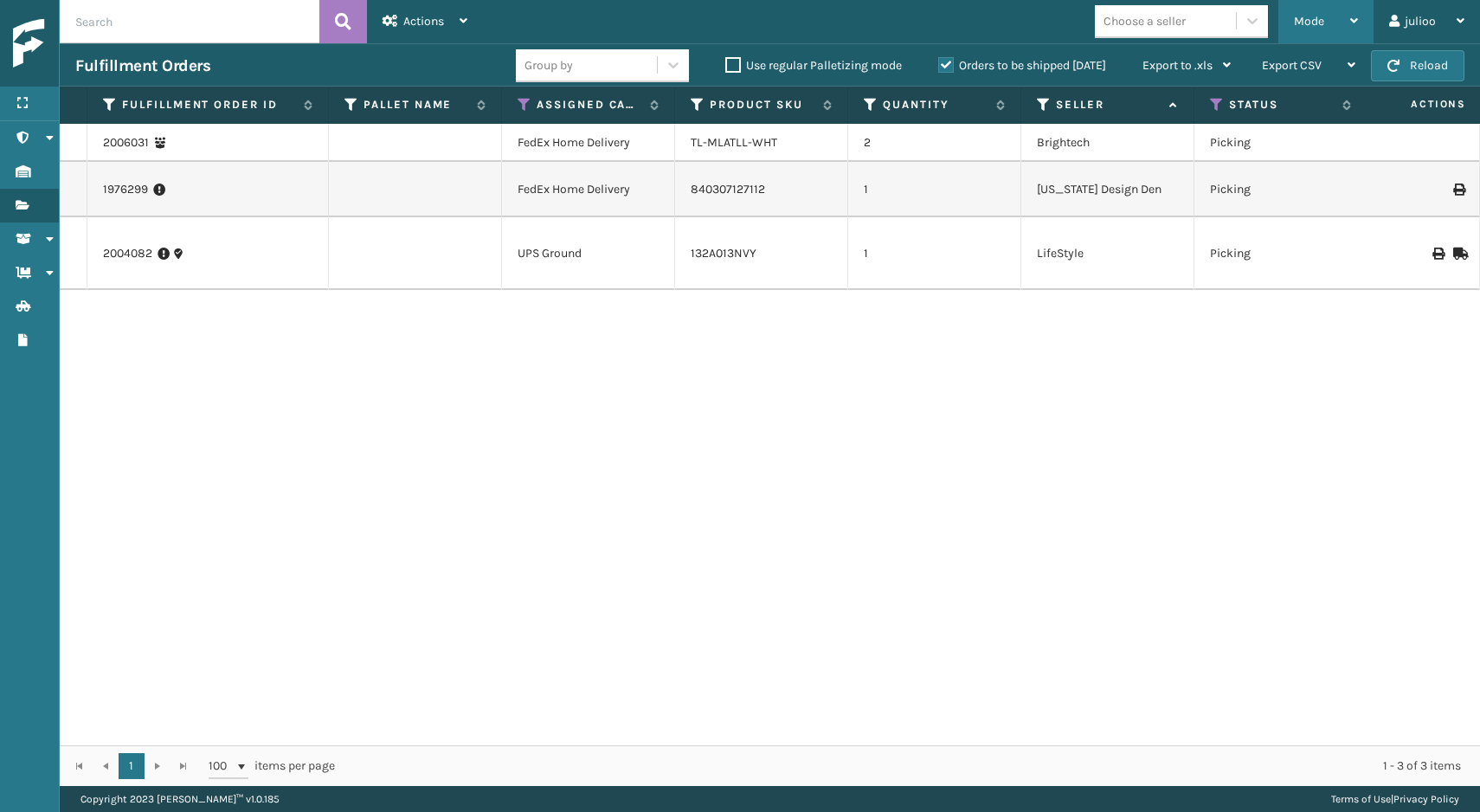
click at [1329, 10] on div "Mode" at bounding box center [1326, 21] width 64 height 43
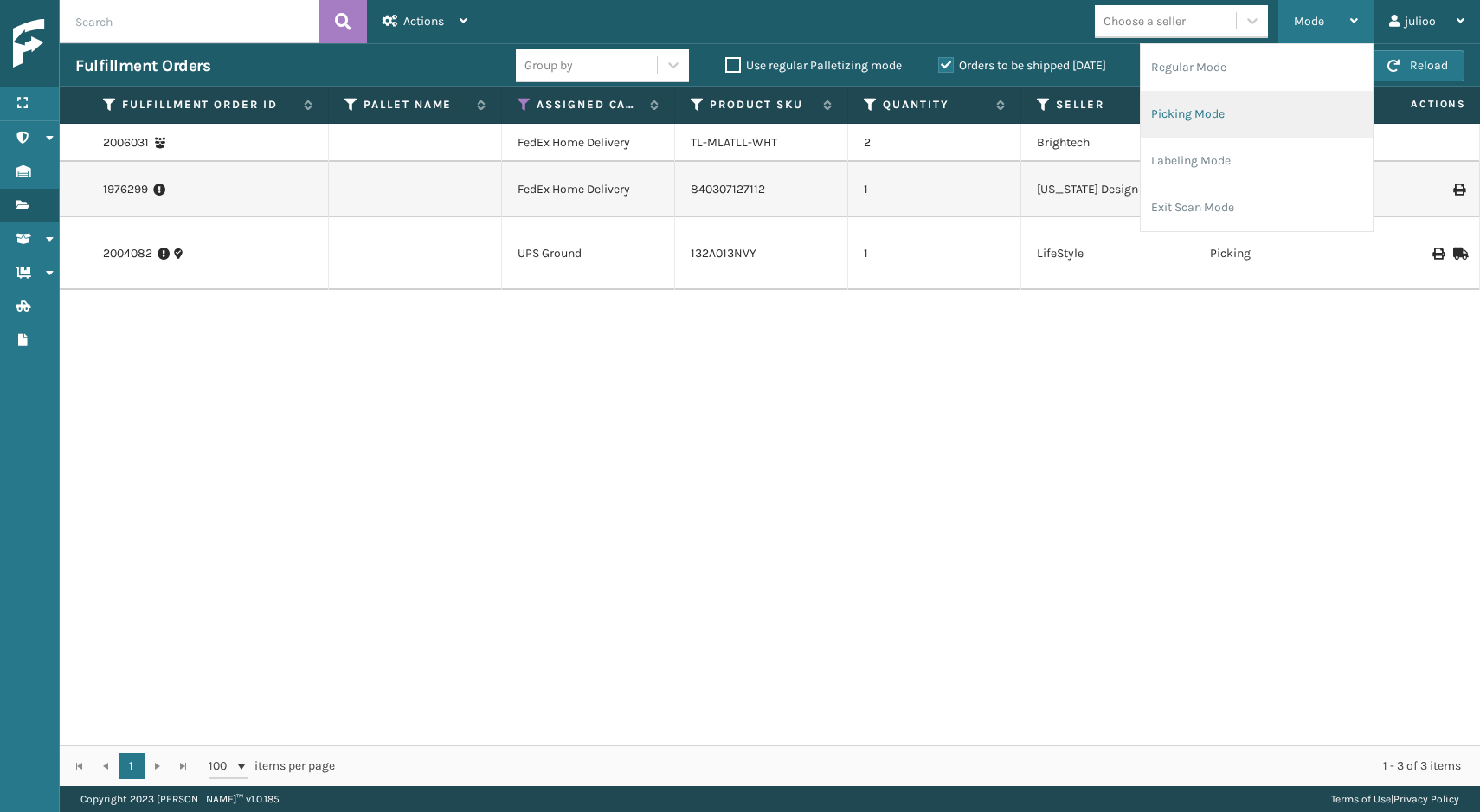
click at [1250, 114] on li "Picking Mode" at bounding box center [1257, 113] width 232 height 47
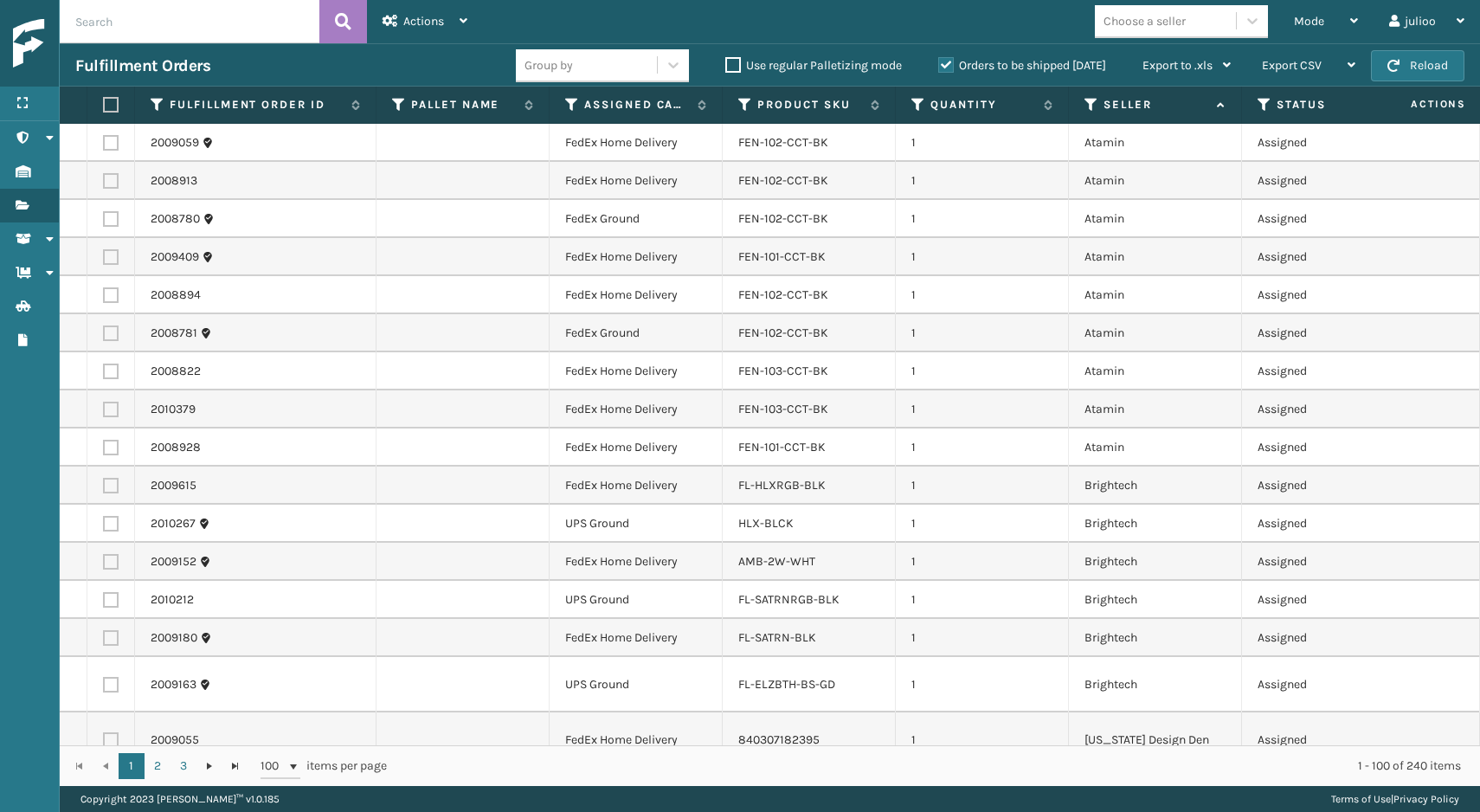
click at [1403, 768] on div "1 - 100 of 240 items" at bounding box center [935, 765] width 1050 height 17
click at [1300, 765] on div "1 - 100 of 240 items" at bounding box center [935, 765] width 1050 height 17
click at [947, 64] on label "Orders to be shipped [DATE]" at bounding box center [1022, 65] width 168 height 14
click at [939, 64] on input "Orders to be shipped [DATE]" at bounding box center [938, 61] width 1 height 11
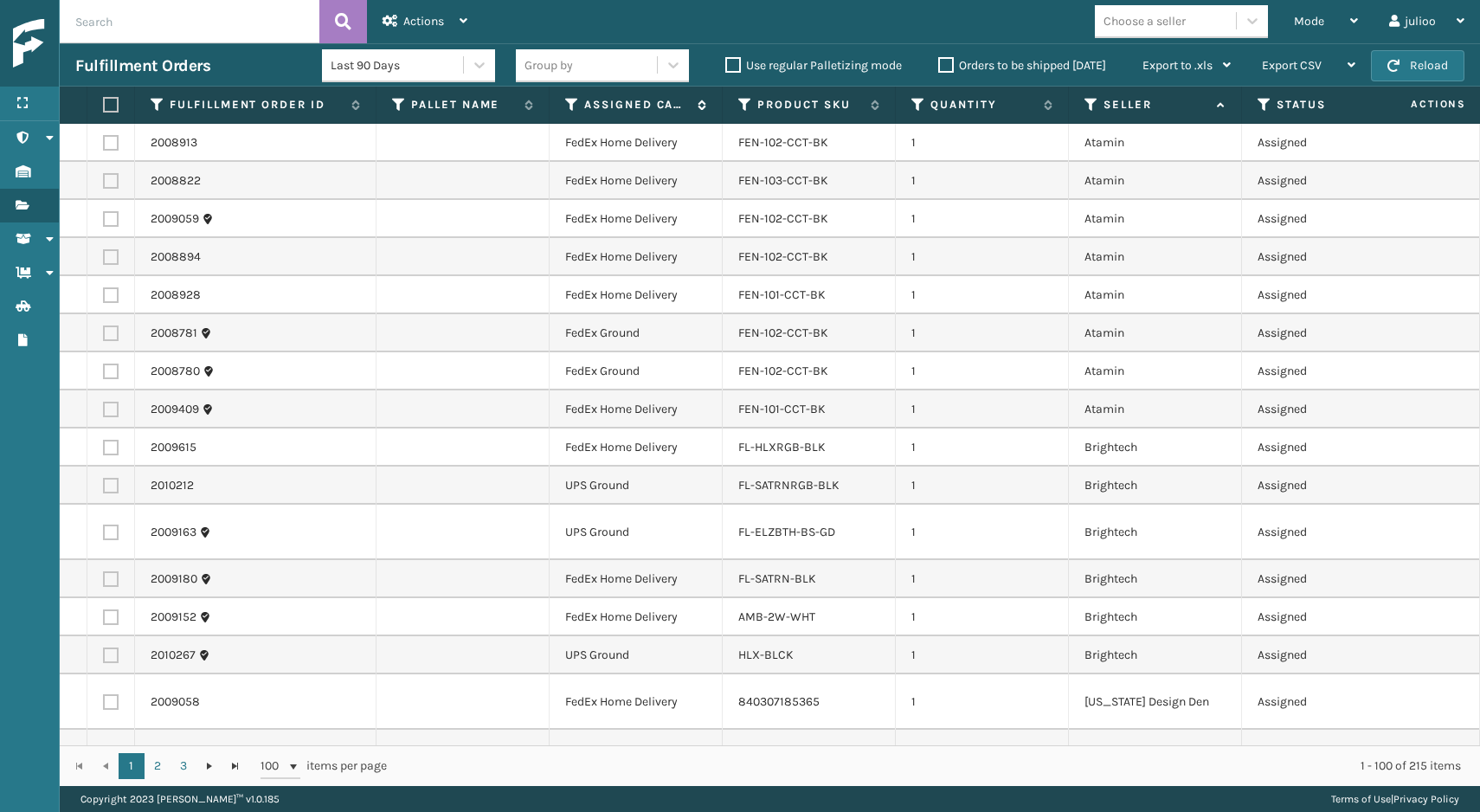
click at [572, 111] on icon at bounding box center [572, 105] width 14 height 15
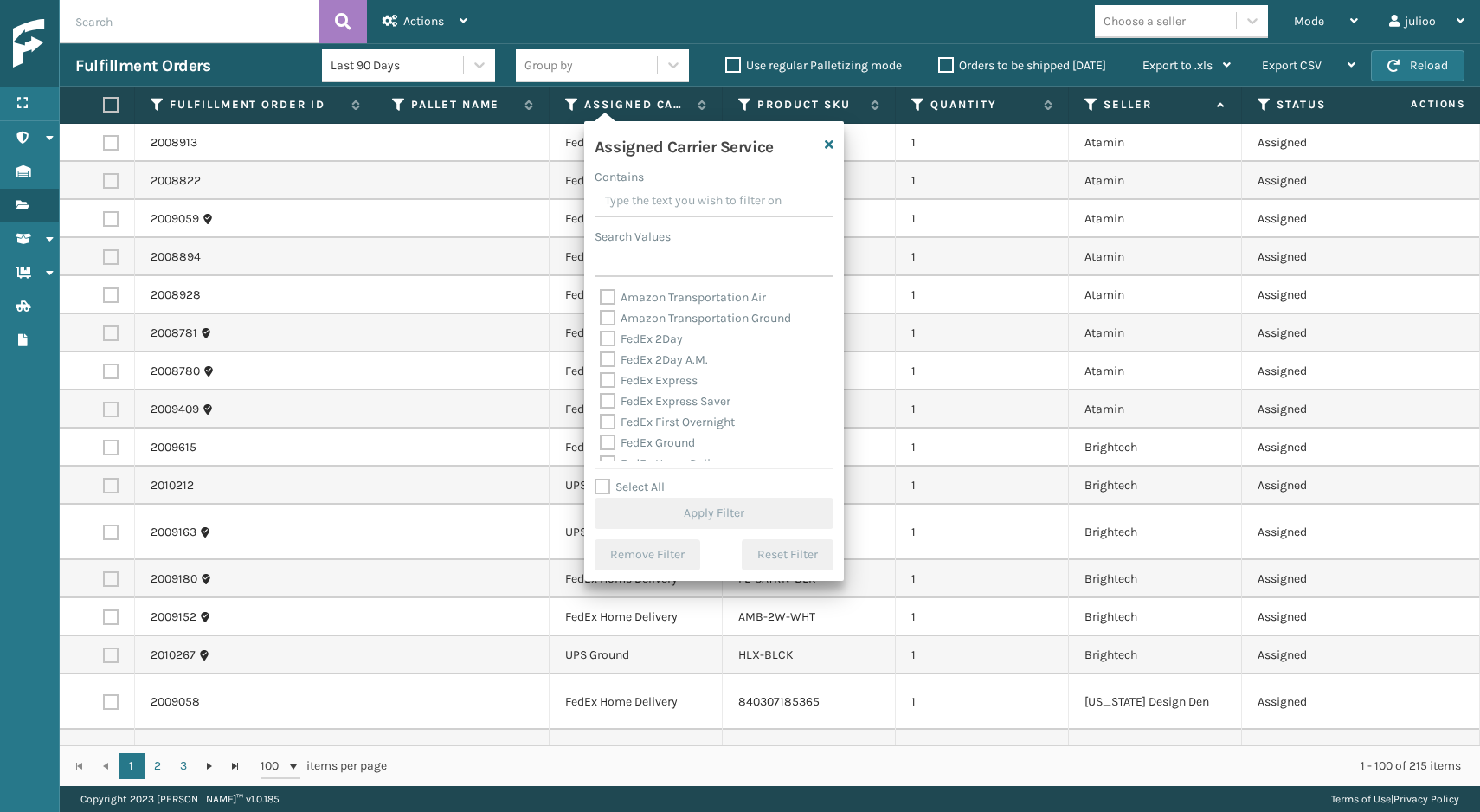
click at [606, 344] on label "FedEx 2Day" at bounding box center [641, 338] width 83 height 14
click at [601, 340] on input "FedEx 2Day" at bounding box center [600, 335] width 1 height 11
checkbox input "true"
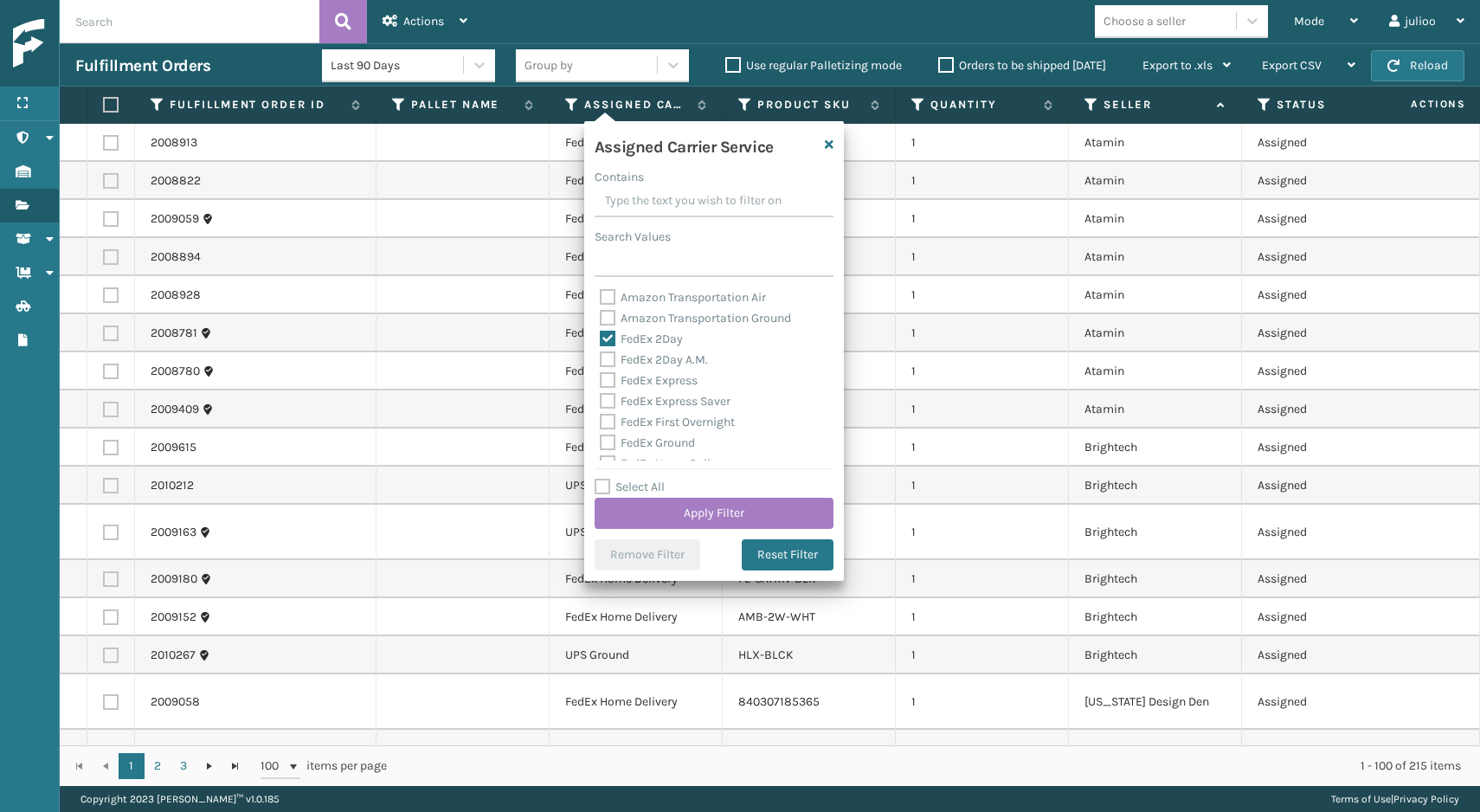
click at [606, 365] on label "FedEx 2Day A.M." at bounding box center [653, 358] width 108 height 14
click at [601, 361] on input "FedEx 2Day A.M." at bounding box center [600, 355] width 1 height 11
checkbox input "true"
click at [606, 385] on label "FedEx Express" at bounding box center [648, 379] width 98 height 14
click at [601, 381] on input "FedEx Express" at bounding box center [600, 376] width 1 height 11
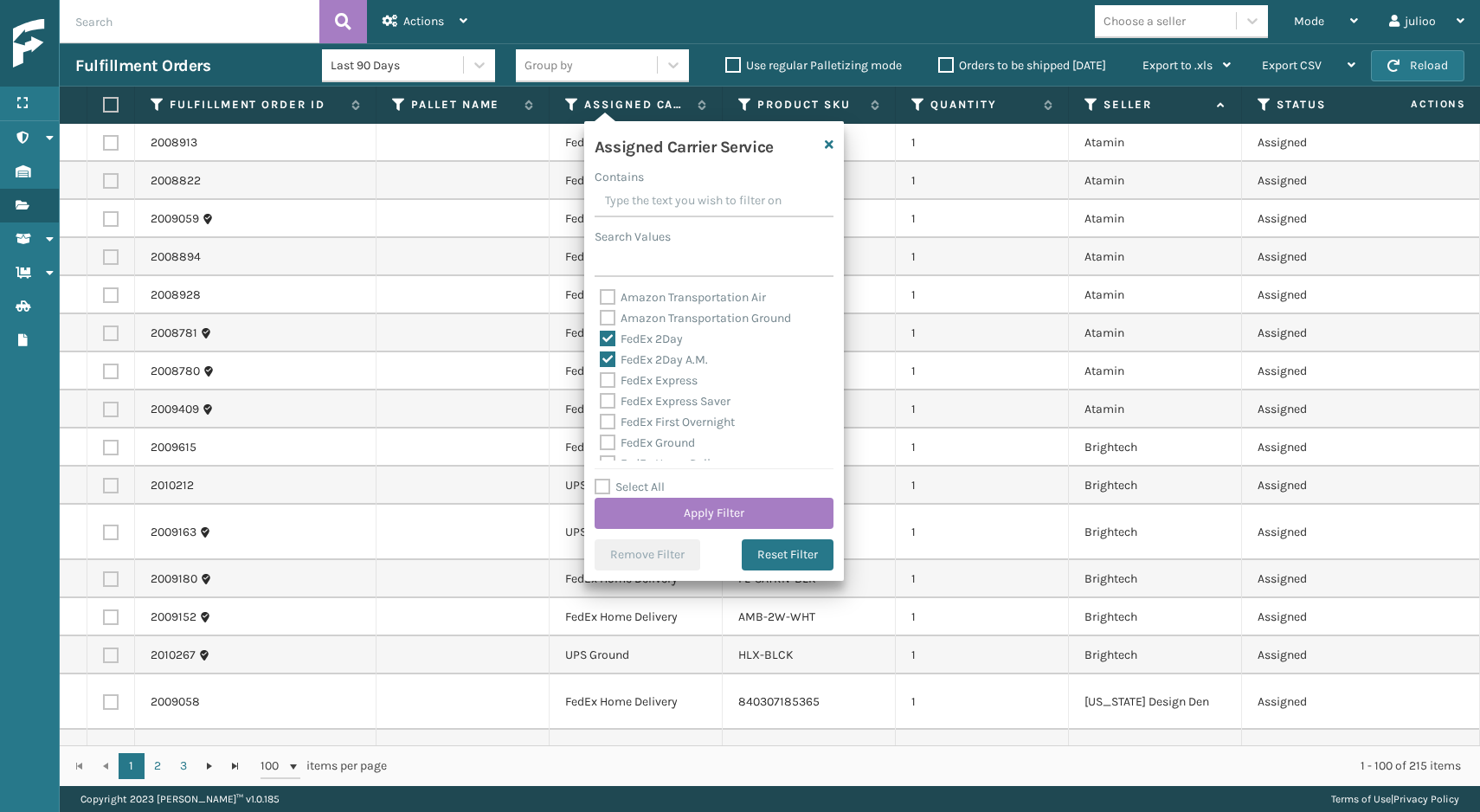
checkbox input "true"
click at [607, 397] on label "FedEx Express Saver" at bounding box center [665, 400] width 131 height 14
click at [601, 397] on input "FedEx Express Saver" at bounding box center [600, 396] width 1 height 11
checkbox input "true"
click at [607, 420] on label "FedEx First Overnight" at bounding box center [668, 421] width 135 height 14
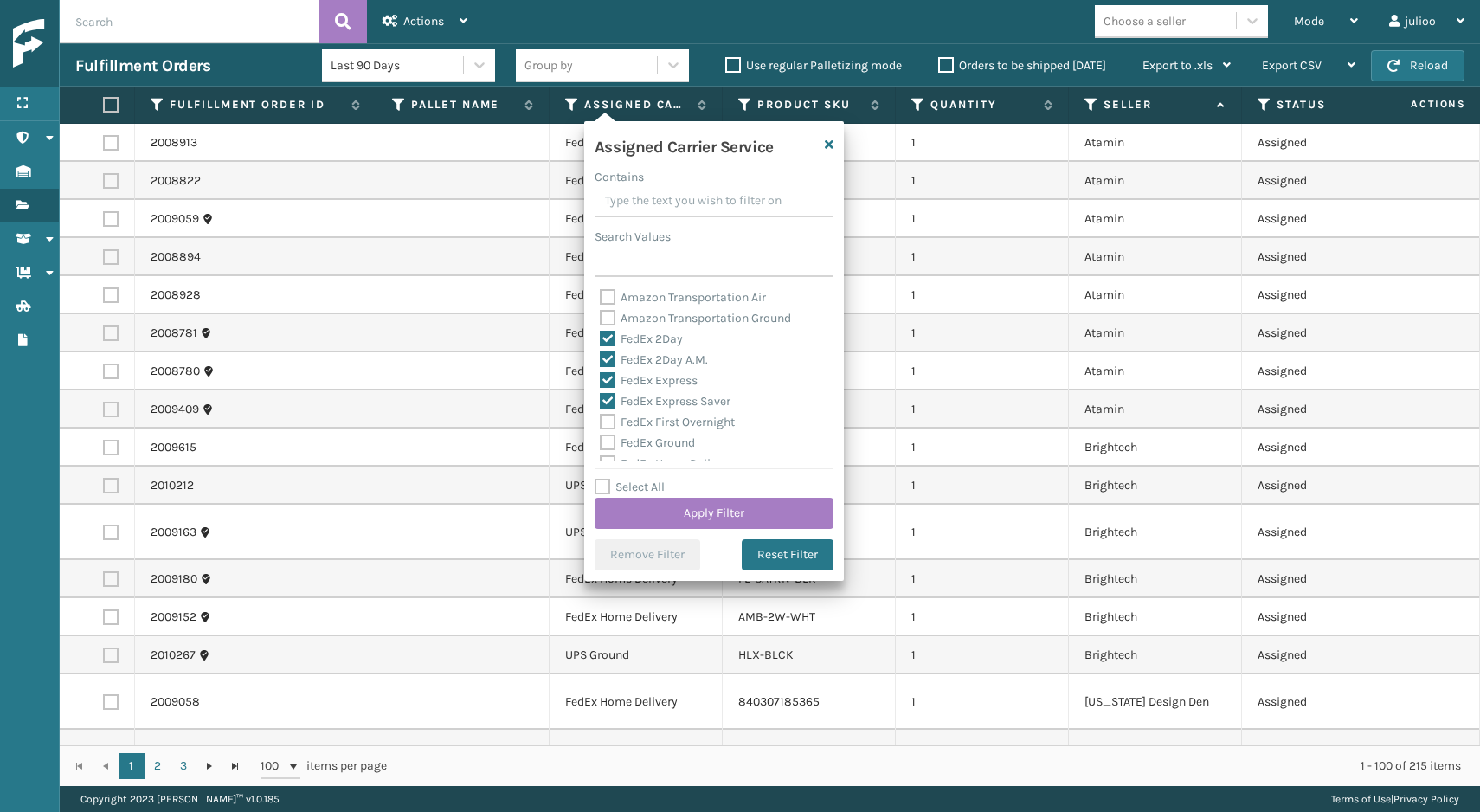
click at [601, 420] on input "FedEx First Overnight" at bounding box center [600, 417] width 1 height 11
checkbox input "true"
click at [611, 371] on label "FedEx Ground" at bounding box center [648, 375] width 95 height 14
click at [601, 371] on input "FedEx Ground" at bounding box center [600, 371] width 1 height 11
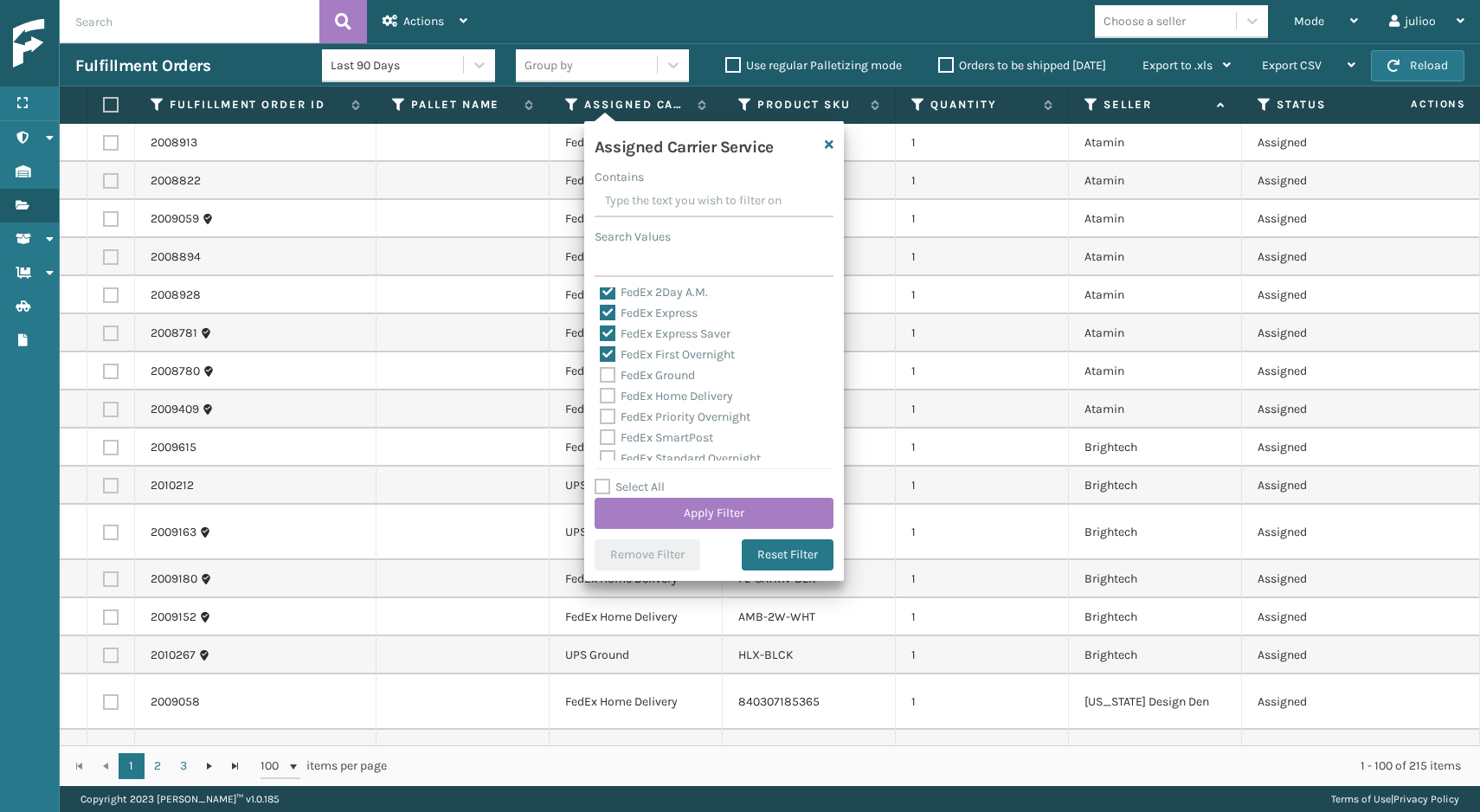
checkbox input "true"
click at [612, 398] on label "FedEx Home Delivery" at bounding box center [667, 396] width 134 height 14
click at [601, 397] on input "FedEx Home Delivery" at bounding box center [600, 392] width 1 height 11
checkbox input "true"
click at [611, 416] on label "FedEx Priority Overnight" at bounding box center [675, 416] width 151 height 14
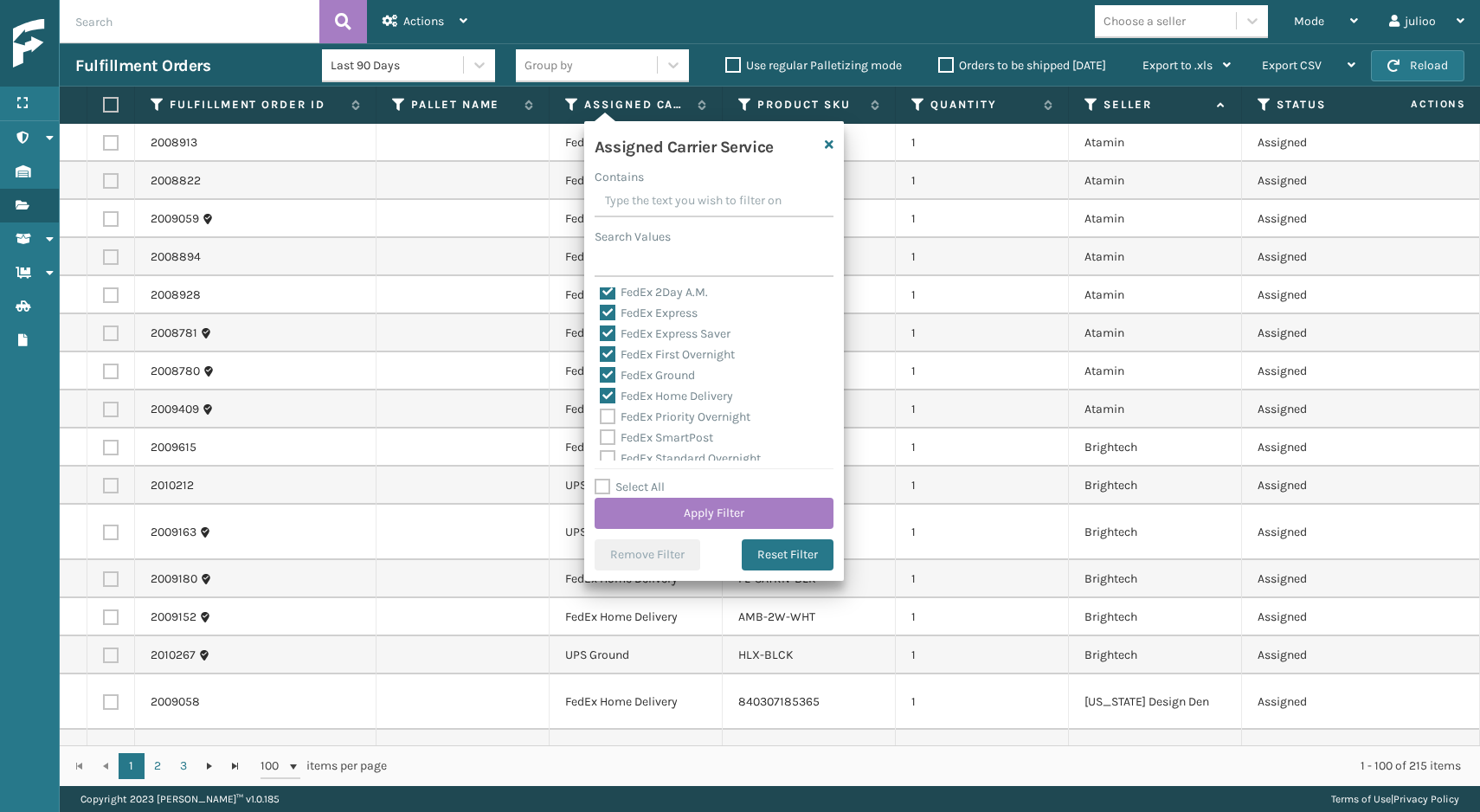
click at [601, 416] on input "FedEx Priority Overnight" at bounding box center [600, 413] width 1 height 11
checkbox input "true"
click at [609, 349] on label "FedEx SmartPost" at bounding box center [656, 355] width 113 height 14
click at [601, 349] on input "FedEx SmartPost" at bounding box center [600, 351] width 1 height 11
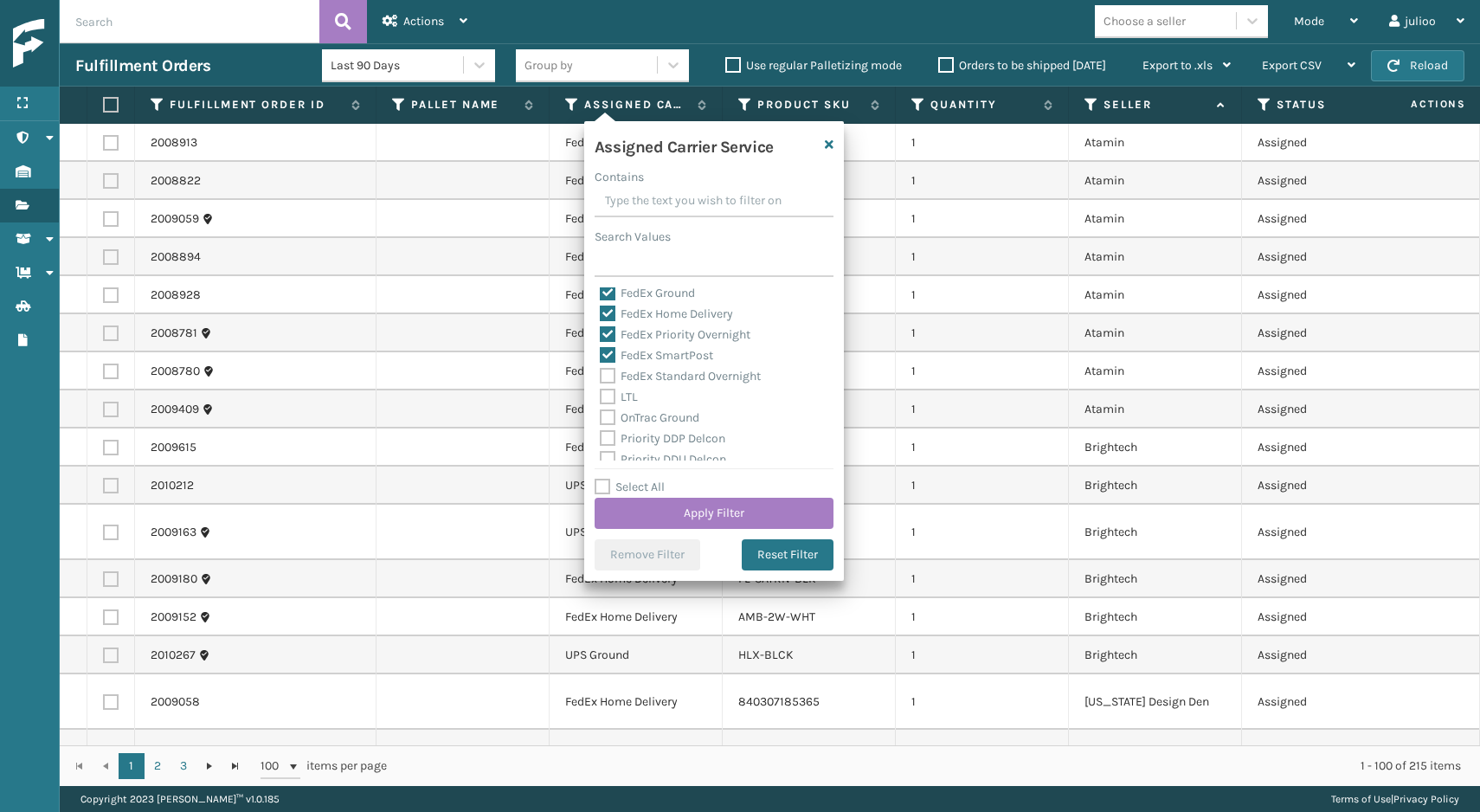
checkbox input "true"
click at [607, 380] on label "FedEx Standard Overnight" at bounding box center [680, 376] width 161 height 14
click at [601, 377] on input "FedEx Standard Overnight" at bounding box center [600, 372] width 1 height 11
checkbox input "true"
click at [653, 512] on button "Apply Filter" at bounding box center [714, 513] width 239 height 31
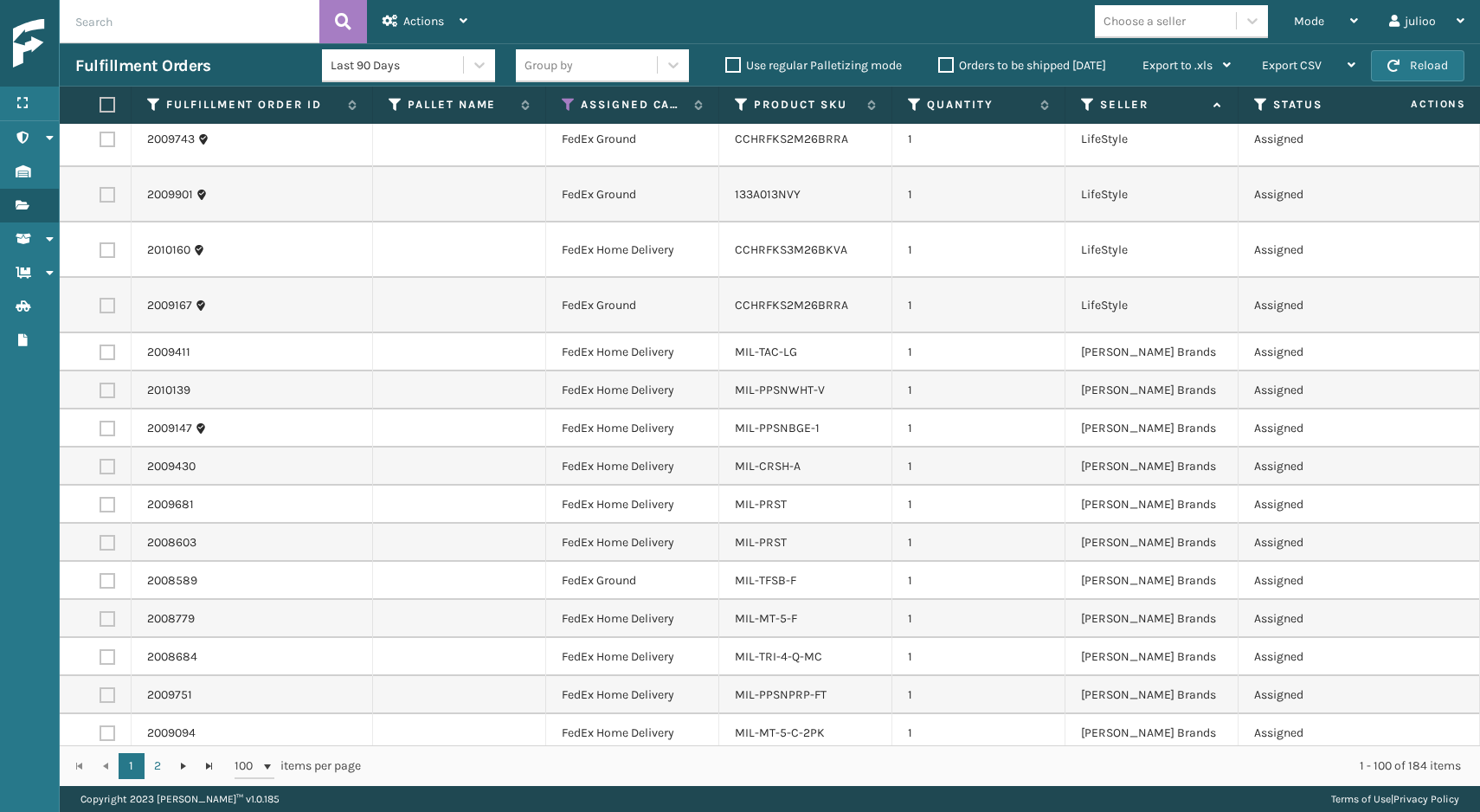
scroll to position [0, 0]
click at [155, 765] on link "2" at bounding box center [157, 765] width 26 height 26
